Goal: Information Seeking & Learning: Learn about a topic

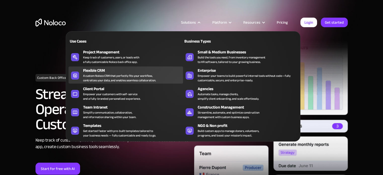
click at [124, 67] on link "Flexible CRM A custom Noloco CRM that perfectly fits your workflow, centralizes…" at bounding box center [125, 74] width 115 height 17
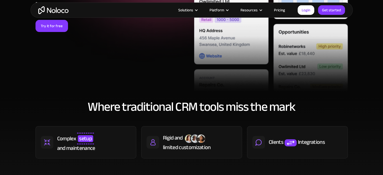
scroll to position [169, 0]
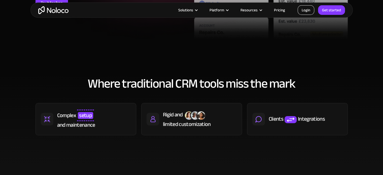
click at [312, 12] on link "Login" at bounding box center [306, 10] width 17 height 10
click at [285, 9] on link "Pricing" at bounding box center [280, 10] width 24 height 7
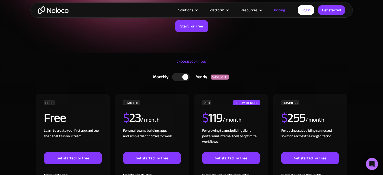
scroll to position [138, 0]
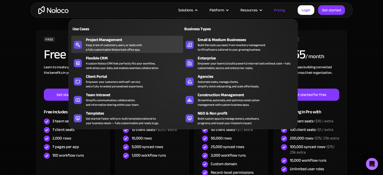
click at [131, 38] on div "Project Management" at bounding box center [135, 40] width 99 height 6
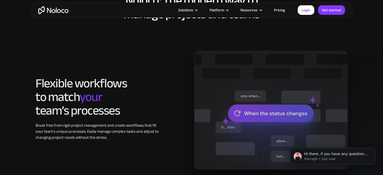
scroll to position [447, 0]
